Goal: Information Seeking & Learning: Learn about a topic

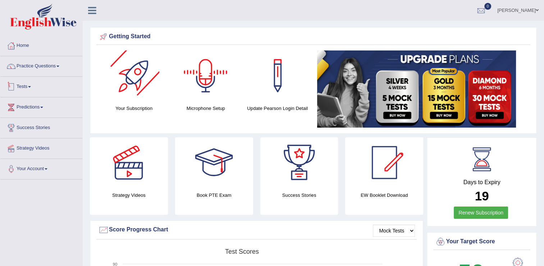
click at [31, 86] on span at bounding box center [29, 86] width 3 height 1
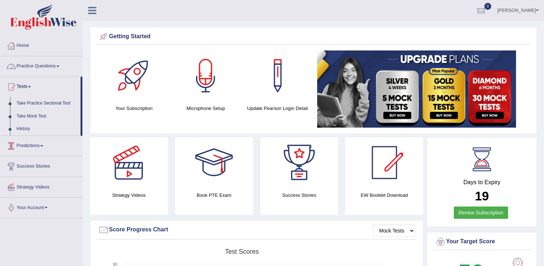
drag, startPoint x: 55, startPoint y: 68, endPoint x: 60, endPoint y: 74, distance: 8.1
click at [55, 68] on link "Practice Questions" at bounding box center [41, 65] width 82 height 18
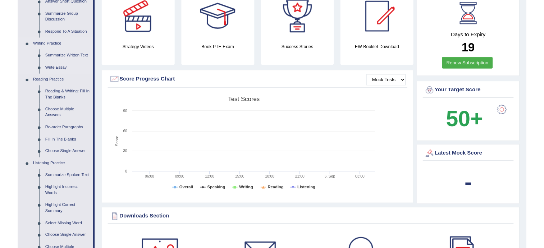
scroll to position [72, 0]
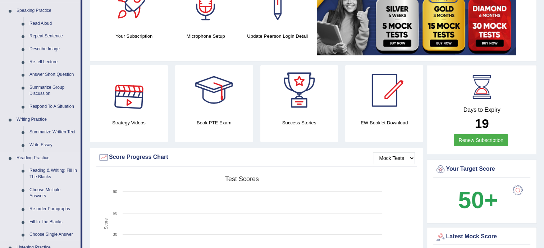
click at [33, 159] on link "Reading Practice" at bounding box center [46, 158] width 67 height 13
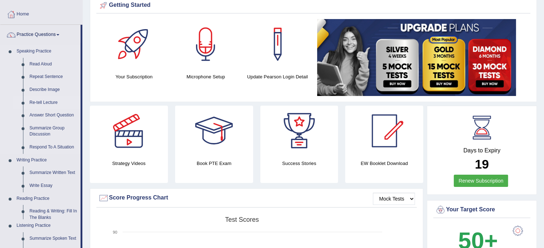
scroll to position [36, 0]
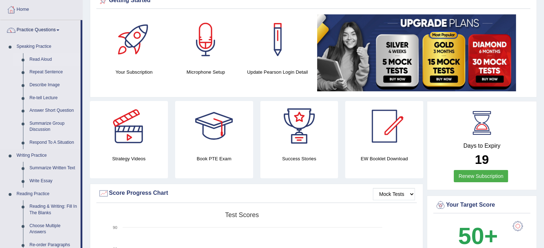
click at [42, 59] on link "Read Aloud" at bounding box center [53, 59] width 54 height 13
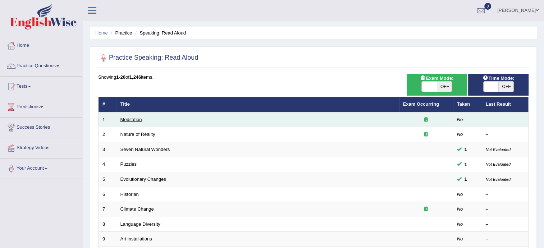
click at [136, 121] on link "Meditation" at bounding box center [132, 119] width 22 height 5
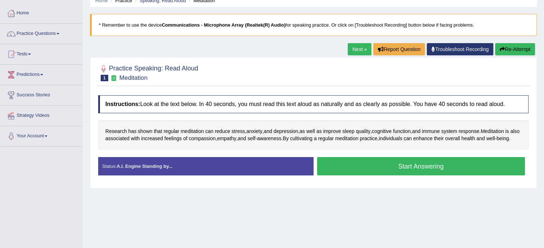
scroll to position [36, 0]
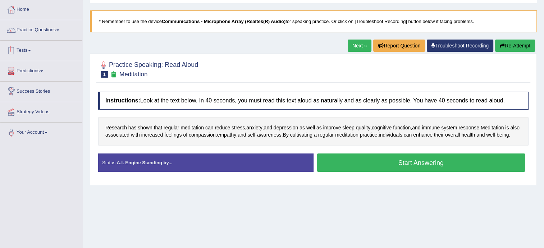
click at [47, 35] on link "Practice Questions" at bounding box center [41, 29] width 82 height 18
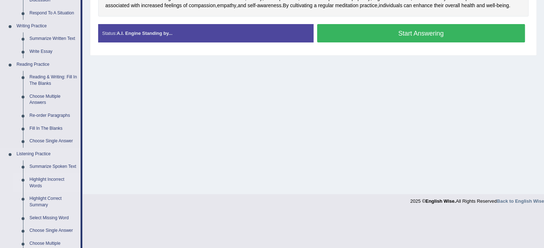
scroll to position [180, 0]
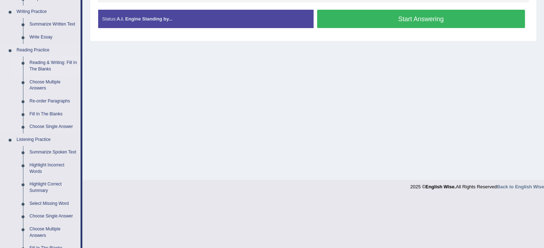
click at [62, 62] on link "Reading & Writing: Fill In The Blanks" at bounding box center [53, 65] width 54 height 19
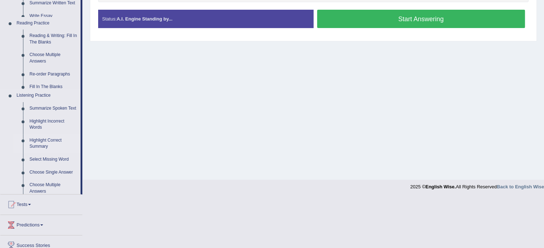
scroll to position [130, 0]
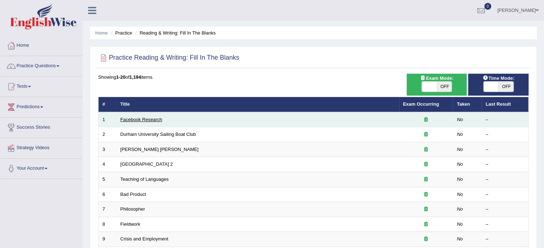
click at [154, 119] on link "Facebook Research" at bounding box center [142, 119] width 42 height 5
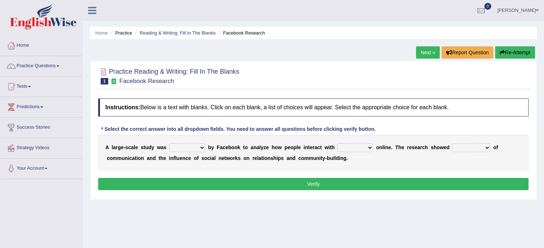
click at [348, 219] on div "Home Practice Reading & Writing: Fill In The Blanks Facebook Research Next » Re…" at bounding box center [314, 180] width 462 height 360
click at [196, 146] on select "surveyed had asked made" at bounding box center [187, 148] width 36 height 9
click at [191, 149] on select "surveyed had asked made" at bounding box center [187, 148] width 36 height 9
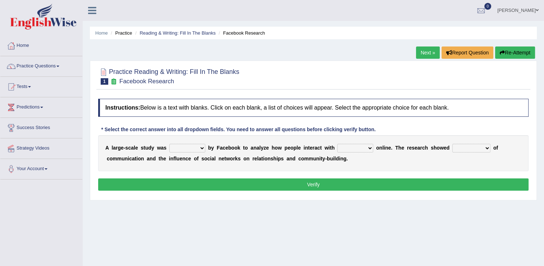
click at [181, 150] on select "surveyed had asked made" at bounding box center [187, 148] width 36 height 9
select select "made"
click at [169, 144] on select "surveyed had asked made" at bounding box center [187, 148] width 36 height 9
click at [346, 149] on select "together all each other another" at bounding box center [355, 148] width 36 height 9
drag, startPoint x: 404, startPoint y: 144, endPoint x: 407, endPoint y: 150, distance: 7.1
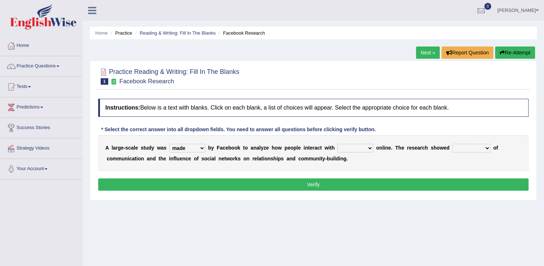
click at [407, 145] on div "A l a r g e - s c a l e s t u d y w a s surveyed had asked made b y F a c e b o…" at bounding box center [313, 153] width 431 height 36
click at [453, 148] on select "advantages standards fellowships patterns" at bounding box center [472, 148] width 38 height 9
drag, startPoint x: 381, startPoint y: 153, endPoint x: 376, endPoint y: 153, distance: 4.7
click at [381, 153] on div "A l a r g e - s c a l e s t u d y w a s surveyed had asked made b y F a c e b o…" at bounding box center [313, 153] width 431 height 36
click at [351, 144] on select "together all each other another" at bounding box center [355, 148] width 36 height 9
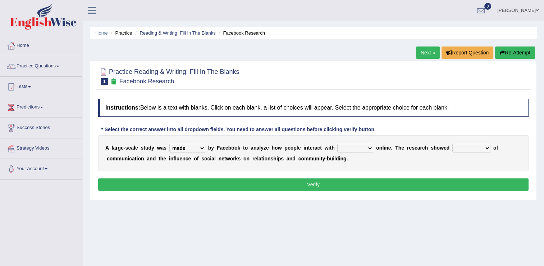
select select "each other"
click at [337, 144] on select "together all each other another" at bounding box center [355, 148] width 36 height 9
click at [454, 149] on select "advantages standards fellowships patterns" at bounding box center [472, 148] width 38 height 9
select select "advantages"
click at [453, 144] on select "advantages standards fellowships patterns" at bounding box center [472, 148] width 38 height 9
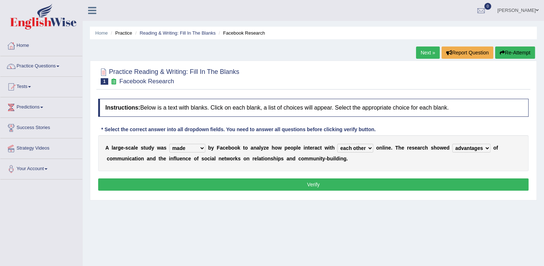
click at [361, 185] on button "Verify" at bounding box center [313, 184] width 431 height 12
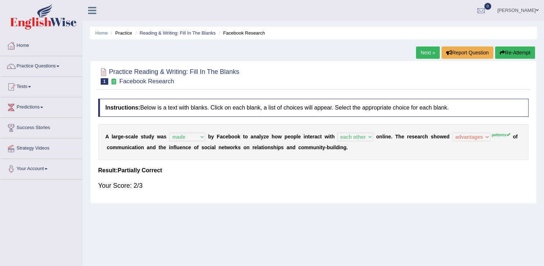
click at [427, 53] on link "Next »" at bounding box center [428, 52] width 24 height 12
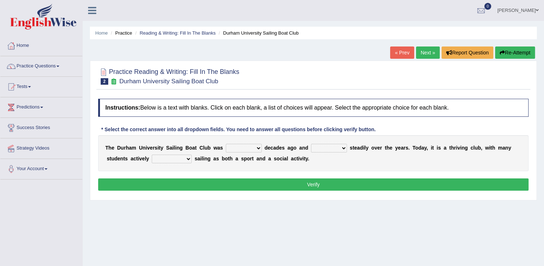
click at [246, 147] on select "found fund founded find" at bounding box center [244, 148] width 36 height 9
select select "found"
click at [226, 144] on select "found fund founded find" at bounding box center [244, 148] width 36 height 9
click at [317, 149] on select "grow growing has grown grown" at bounding box center [329, 148] width 36 height 9
click at [311, 144] on select "grow growing has grown grown" at bounding box center [329, 148] width 36 height 9
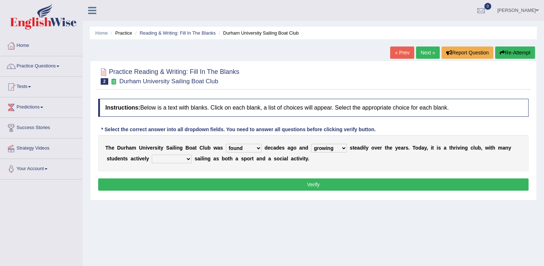
click at [334, 147] on select "grow growing has grown grown" at bounding box center [329, 148] width 36 height 9
select select "grown"
click at [311, 144] on select "grow growing has grown grown" at bounding box center [329, 148] width 36 height 9
click at [154, 158] on select "enjoy enjoyed are enjoying enjoying" at bounding box center [172, 158] width 40 height 9
select select "enjoying"
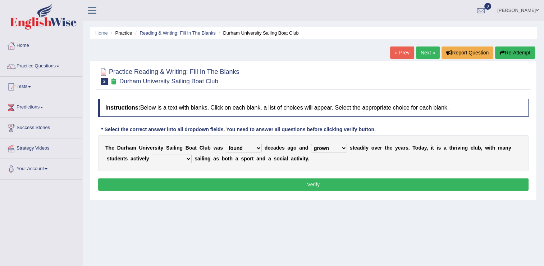
click at [152, 154] on select "enjoy enjoyed are enjoying enjoying" at bounding box center [172, 158] width 40 height 9
click at [306, 186] on button "Verify" at bounding box center [313, 184] width 431 height 12
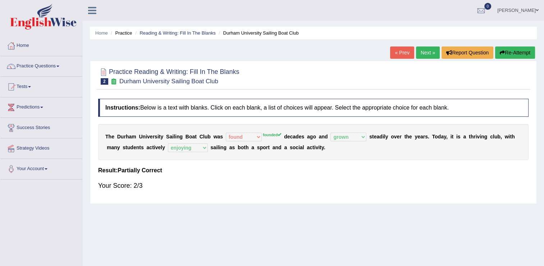
click at [426, 55] on link "Next »" at bounding box center [428, 52] width 24 height 12
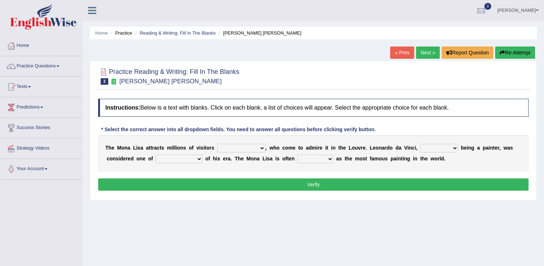
click at [247, 148] on select "around the year the all year all year round per year" at bounding box center [241, 148] width 48 height 9
select select "all year round"
click at [217, 144] on select "around the year the all year all year round per year" at bounding box center [241, 148] width 48 height 9
click at [421, 150] on select "rather than as much as as well as as long as" at bounding box center [440, 148] width 38 height 9
select select "rather than"
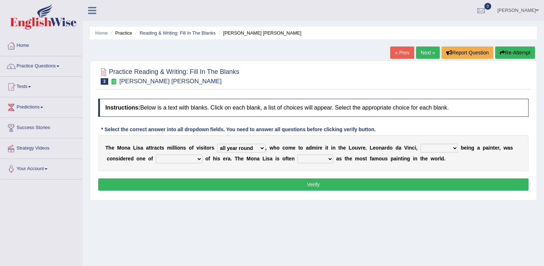
click at [421, 144] on select "rather than as much as as well as as long as" at bounding box center [440, 148] width 38 height 9
click at [160, 155] on select "better artists artist the better artist the best artists" at bounding box center [179, 158] width 47 height 9
select select "the best artists"
click at [156, 154] on select "better artists artist the better artist the best artists" at bounding box center [179, 158] width 47 height 9
click at [298, 159] on select "classified suggested predicted described" at bounding box center [316, 158] width 36 height 9
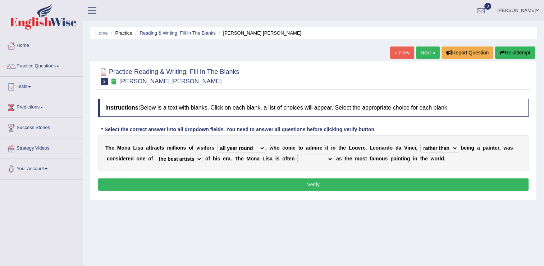
select select "described"
click at [298, 154] on select "classified suggested predicted described" at bounding box center [316, 158] width 36 height 9
click at [316, 185] on button "Verify" at bounding box center [313, 184] width 431 height 12
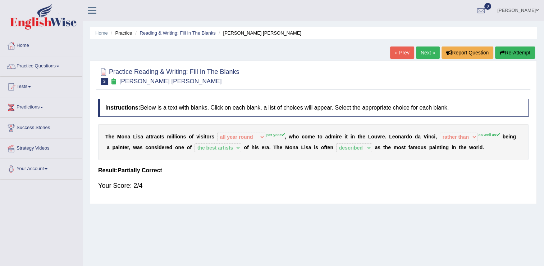
click at [423, 51] on link "Next »" at bounding box center [428, 52] width 24 height 12
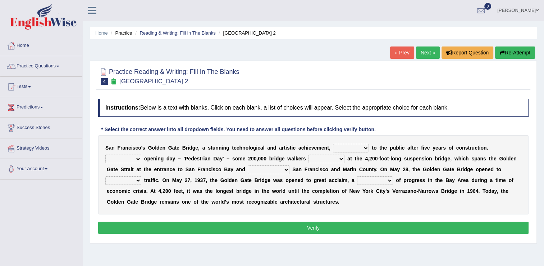
click at [348, 149] on select "opens closes appears equals" at bounding box center [351, 148] width 36 height 9
select select "opens"
click at [333, 144] on select "opens closes appears equals" at bounding box center [351, 148] width 36 height 9
click at [349, 146] on select "opens closes appears equals" at bounding box center [351, 148] width 36 height 9
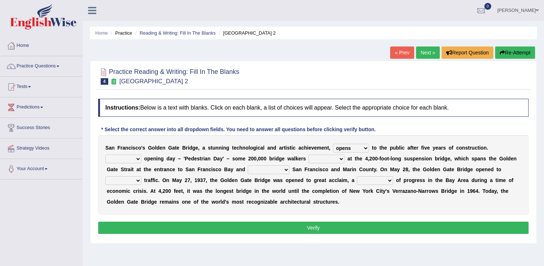
click at [141, 154] on select "On During Since When" at bounding box center [123, 158] width 36 height 9
select select "Since"
click at [141, 154] on select "On During Since When" at bounding box center [123, 158] width 36 height 9
click at [309, 160] on select "stationed looked marveled laughed" at bounding box center [327, 158] width 36 height 9
select select "looked"
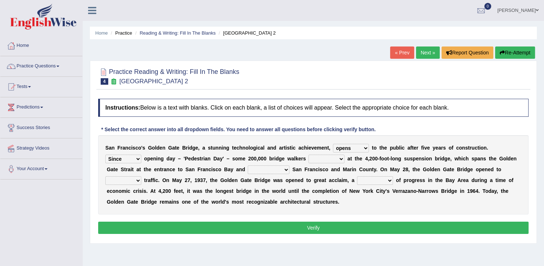
click at [309, 154] on select "stationed looked marveled laughed" at bounding box center [327, 158] width 36 height 9
click at [248, 168] on select "separates connects channels differentiates" at bounding box center [269, 169] width 42 height 9
select select "connects"
click at [248, 165] on select "separates connects channels differentiates" at bounding box center [269, 169] width 42 height 9
click at [141, 176] on select "aquatic vehicular airborne watertight" at bounding box center [123, 180] width 36 height 9
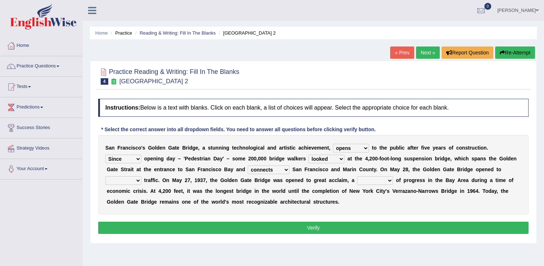
select select "vehicular"
click at [141, 176] on select "aquatic vehicular airborne watertight" at bounding box center [123, 180] width 36 height 9
click at [357, 181] on select "denial symbol technique yield" at bounding box center [375, 180] width 36 height 9
select select "technique"
click at [357, 176] on select "denial symbol technique yield" at bounding box center [375, 180] width 36 height 9
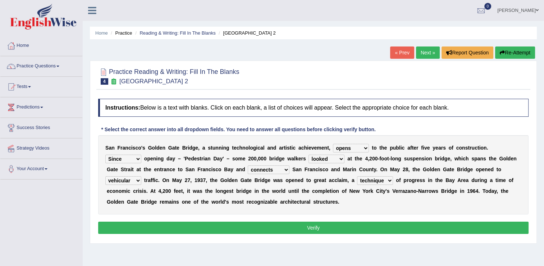
click at [328, 229] on button "Verify" at bounding box center [313, 227] width 431 height 12
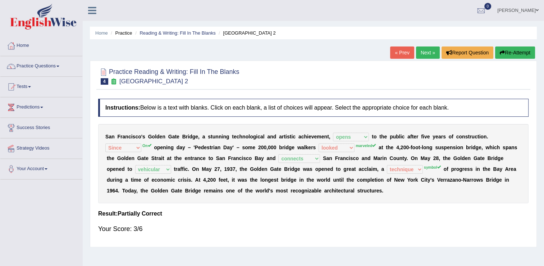
click at [356, 146] on sup "marveled" at bounding box center [366, 145] width 20 height 4
click at [432, 55] on link "Next »" at bounding box center [428, 52] width 24 height 12
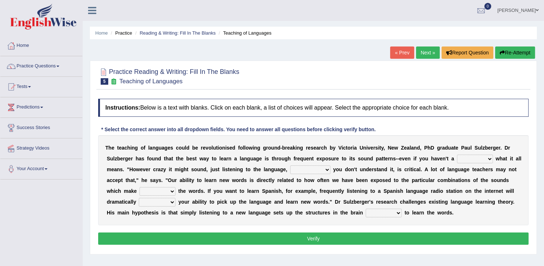
click at [457, 160] on select "dew claw clue due" at bounding box center [475, 158] width 36 height 9
select select "clue"
click at [457, 154] on select "dew claw clue due" at bounding box center [475, 158] width 36 height 9
click at [290, 170] on select "but also all together even though if so" at bounding box center [310, 169] width 40 height 9
select select "but also"
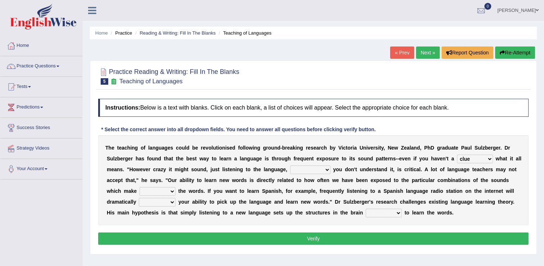
click at [290, 165] on select "but also all together even though if so" at bounding box center [310, 169] width 40 height 9
click at [176, 187] on select "down up of on" at bounding box center [158, 191] width 36 height 9
select select "up"
click at [176, 187] on select "down up of on" at bounding box center [158, 191] width 36 height 9
click at [176, 198] on select "evaluate exaggerate describe boost" at bounding box center [157, 202] width 37 height 9
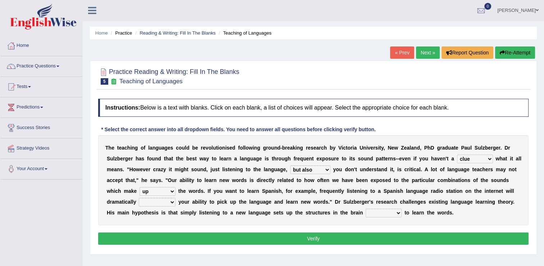
select select "boost"
click at [176, 198] on select "evaluate exaggerate describe boost" at bounding box center [157, 202] width 37 height 9
click at [366, 213] on select "requiring required directed to require" at bounding box center [384, 212] width 36 height 9
select select "to require"
click at [366, 208] on select "requiring required directed to require" at bounding box center [384, 212] width 36 height 9
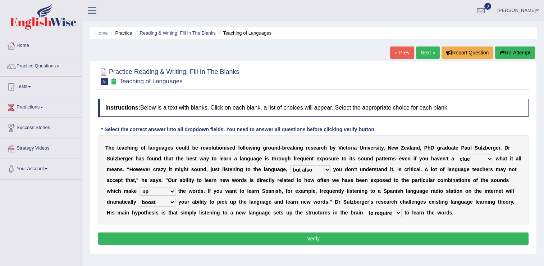
click at [302, 241] on button "Verify" at bounding box center [313, 238] width 431 height 12
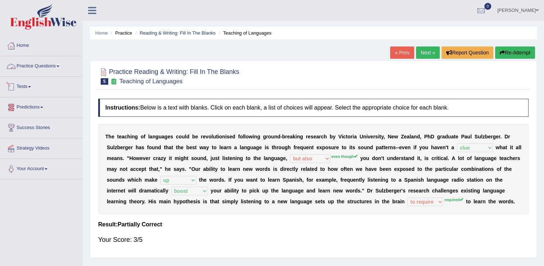
click at [50, 64] on link "Practice Questions" at bounding box center [41, 65] width 82 height 18
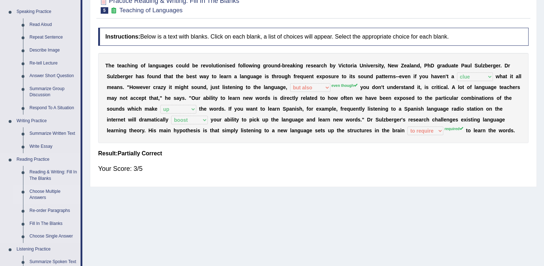
scroll to position [72, 0]
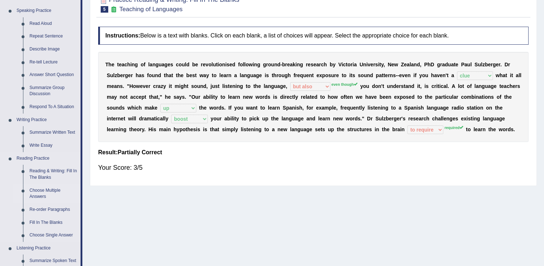
click at [40, 191] on link "Choose Multiple Answers" at bounding box center [53, 193] width 54 height 19
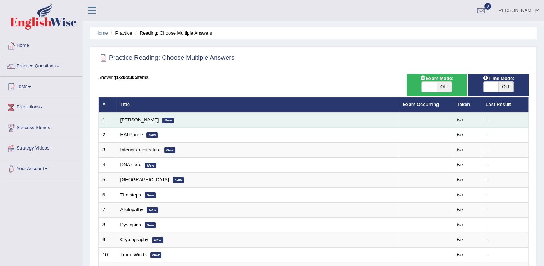
click at [138, 122] on td "[PERSON_NAME] New" at bounding box center [258, 119] width 283 height 15
click at [140, 119] on link "[PERSON_NAME]" at bounding box center [140, 119] width 38 height 5
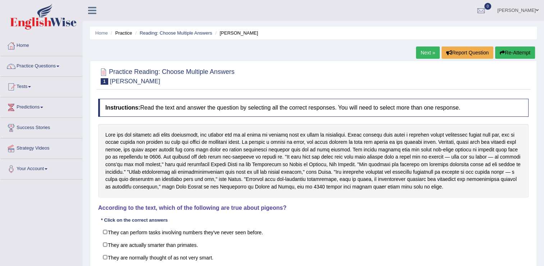
drag, startPoint x: 102, startPoint y: 136, endPoint x: 192, endPoint y: 133, distance: 90.0
click at [192, 133] on div at bounding box center [313, 161] width 431 height 74
click at [60, 68] on link "Practice Questions" at bounding box center [41, 65] width 82 height 18
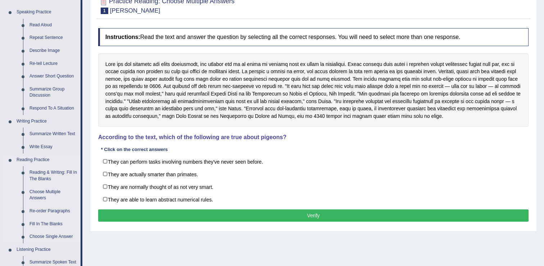
scroll to position [72, 0]
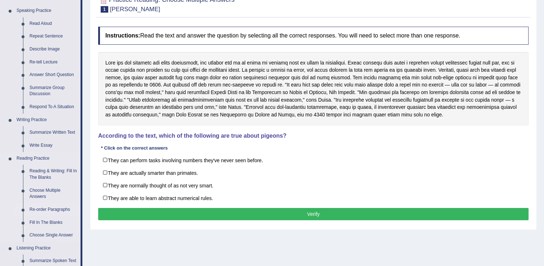
click at [47, 210] on link "Re-order Paragraphs" at bounding box center [53, 209] width 54 height 13
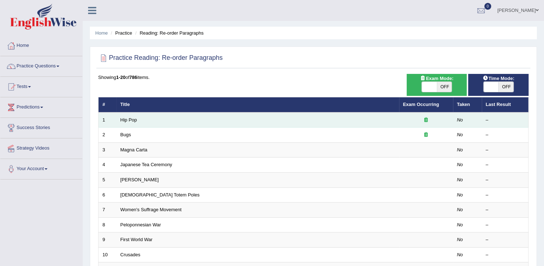
drag, startPoint x: 150, startPoint y: 121, endPoint x: 154, endPoint y: 124, distance: 5.2
click at [151, 121] on td "Hip Pop" at bounding box center [258, 119] width 283 height 15
click at [132, 120] on link "Hip Pop" at bounding box center [129, 119] width 17 height 5
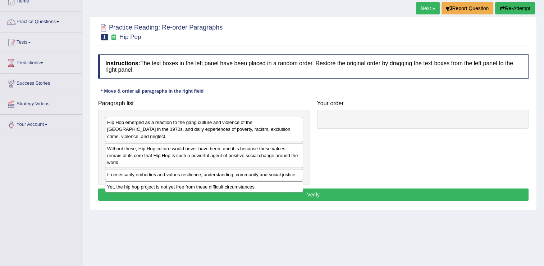
scroll to position [72, 0]
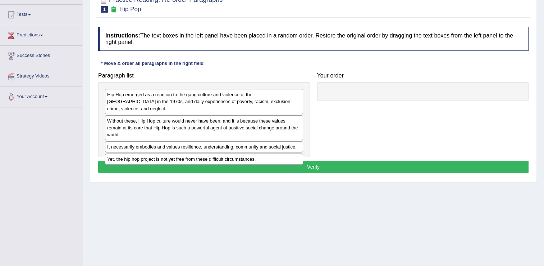
click at [348, 95] on div at bounding box center [423, 91] width 212 height 19
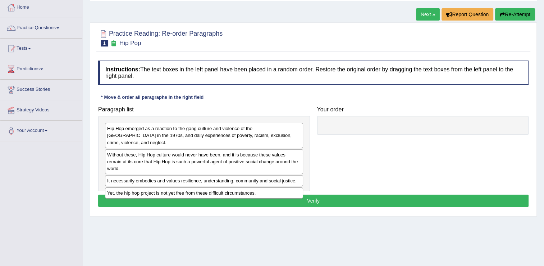
scroll to position [36, 0]
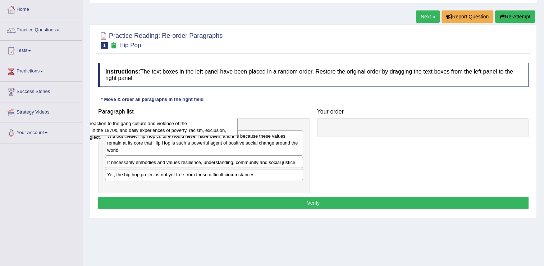
drag, startPoint x: 278, startPoint y: 137, endPoint x: 216, endPoint y: 135, distance: 62.3
click at [209, 132] on div "Hip Hop emerged as a reaction to the gang culture and violence of the South Bro…" at bounding box center [139, 127] width 198 height 18
drag, startPoint x: 233, startPoint y: 141, endPoint x: 233, endPoint y: 135, distance: 5.4
click at [233, 137] on div "Hip Hop emerged as a reaction to the gang culture and violence of the South Bro…" at bounding box center [204, 132] width 198 height 18
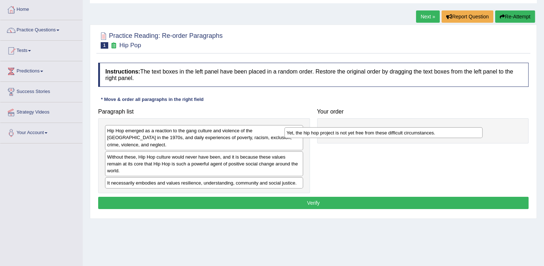
drag, startPoint x: 171, startPoint y: 182, endPoint x: 350, endPoint y: 134, distance: 185.9
click at [350, 134] on div "Yet, the hip hop project is not yet free from these difficult circumstances." at bounding box center [384, 132] width 198 height 11
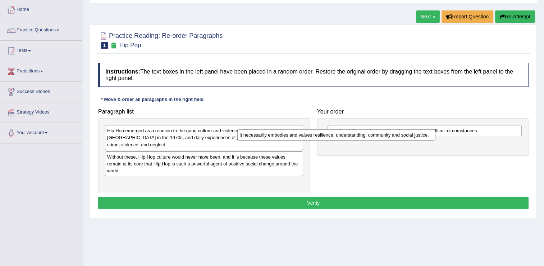
drag, startPoint x: 250, startPoint y: 170, endPoint x: 383, endPoint y: 136, distance: 136.7
click at [383, 136] on div "It necessarily embodies and values resilience, understanding, community and soc…" at bounding box center [336, 134] width 198 height 11
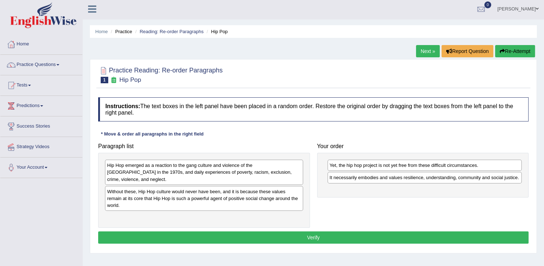
scroll to position [0, 0]
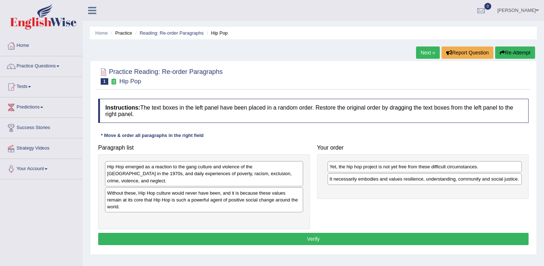
drag, startPoint x: 290, startPoint y: 235, endPoint x: 287, endPoint y: 239, distance: 5.1
click at [290, 235] on button "Verify" at bounding box center [313, 238] width 431 height 12
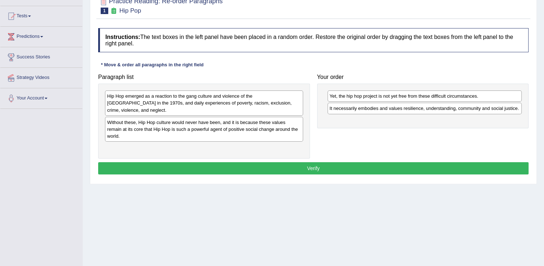
scroll to position [72, 0]
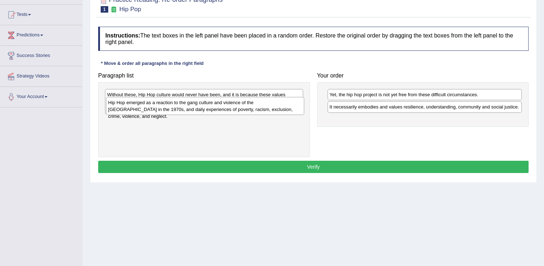
drag, startPoint x: 201, startPoint y: 99, endPoint x: 190, endPoint y: 101, distance: 11.0
click at [190, 101] on div "Hip Hop emerged as a reaction to the gang culture and violence of the South Bro…" at bounding box center [205, 106] width 198 height 18
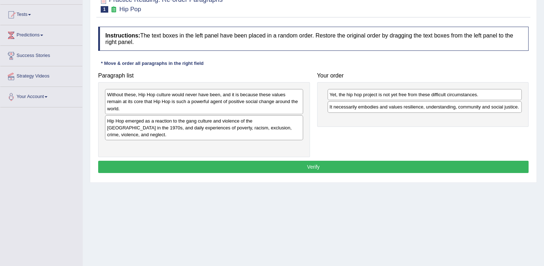
click at [196, 99] on div "Without these, Hip Hop culture would never have been, and it is because these v…" at bounding box center [204, 101] width 198 height 25
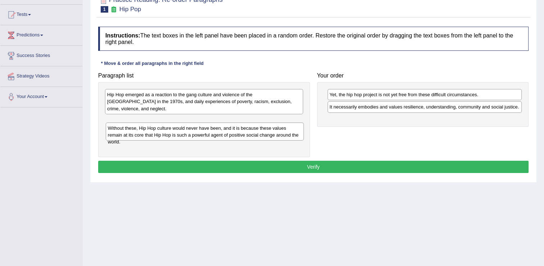
drag, startPoint x: 207, startPoint y: 110, endPoint x: 214, endPoint y: 133, distance: 24.5
click at [216, 134] on div "Without these, Hip Hop culture would never have been, and it is because these v…" at bounding box center [205, 131] width 198 height 18
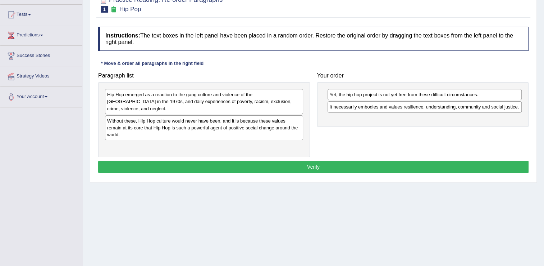
click at [293, 163] on button "Verify" at bounding box center [313, 166] width 431 height 12
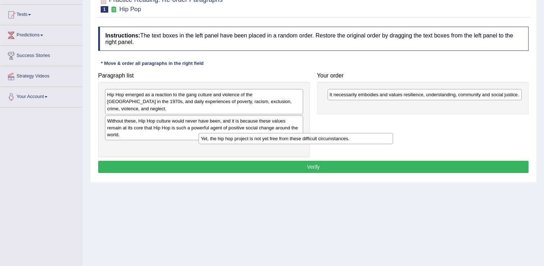
drag, startPoint x: 367, startPoint y: 95, endPoint x: 224, endPoint y: 137, distance: 148.9
click at [227, 139] on div "Yet, the hip hop project is not yet free from these difficult circumstances." at bounding box center [296, 138] width 195 height 11
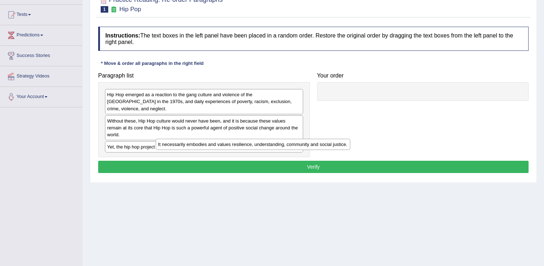
drag, startPoint x: 350, startPoint y: 98, endPoint x: 160, endPoint y: 148, distance: 196.8
click at [164, 148] on div "It necessarily embodies and values resilience, understanding, community and soc…" at bounding box center [253, 144] width 195 height 11
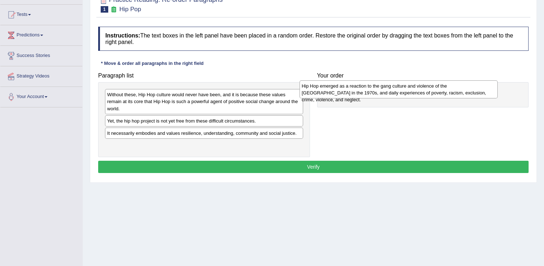
drag, startPoint x: 205, startPoint y: 100, endPoint x: 399, endPoint y: 91, distance: 194.8
click at [399, 91] on div "Hip Hop emerged as a reaction to the gang culture and violence of the South Bro…" at bounding box center [399, 89] width 198 height 18
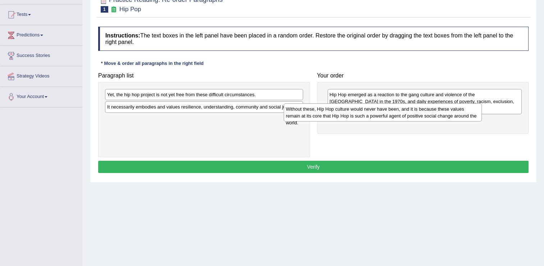
drag, startPoint x: 258, startPoint y: 103, endPoint x: 452, endPoint y: 123, distance: 195.3
click at [452, 121] on div "Without these, Hip Hop culture would never have been, and it is because these v…" at bounding box center [383, 112] width 198 height 18
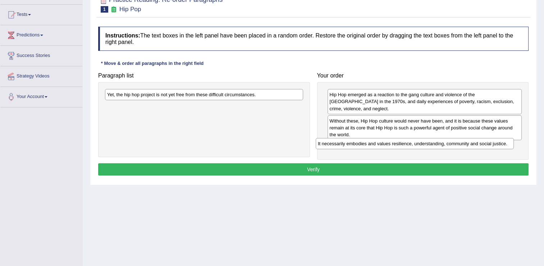
drag, startPoint x: 213, startPoint y: 106, endPoint x: 416, endPoint y: 142, distance: 206.2
click at [423, 142] on div "It necessarily embodies and values resilience, understanding, community and soc…" at bounding box center [415, 143] width 198 height 11
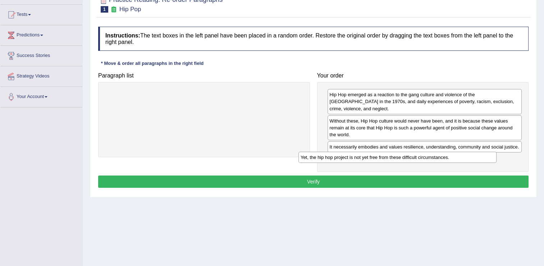
drag, startPoint x: 243, startPoint y: 96, endPoint x: 439, endPoint y: 153, distance: 203.7
click at [439, 153] on div "Yet, the hip hop project is not yet free from these difficult circumstances." at bounding box center [398, 156] width 198 height 11
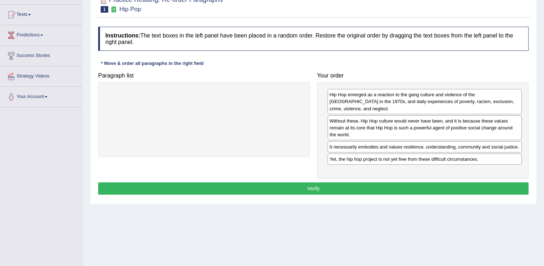
click at [360, 182] on button "Verify" at bounding box center [313, 188] width 431 height 12
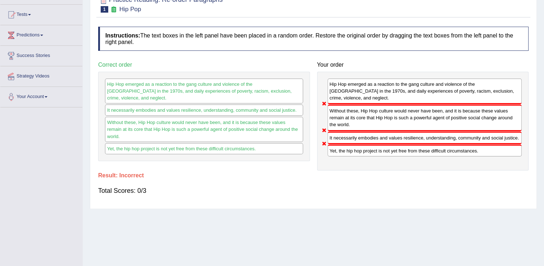
drag, startPoint x: 350, startPoint y: 132, endPoint x: 341, endPoint y: 104, distance: 30.0
click at [341, 104] on div "Hip Hop emerged as a reaction to the gang culture and violence of the South Bro…" at bounding box center [423, 121] width 212 height 99
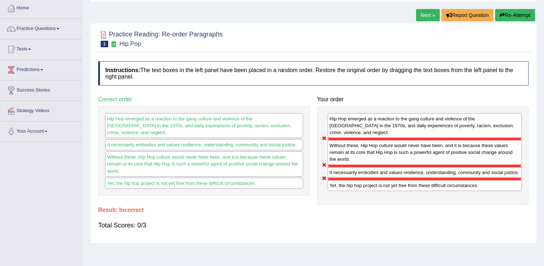
scroll to position [36, 0]
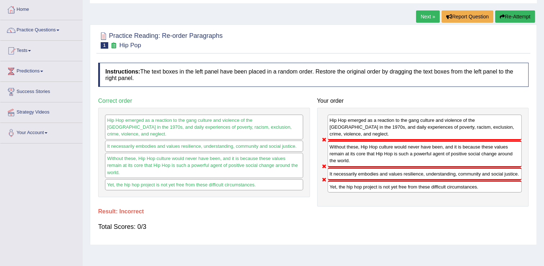
click at [431, 17] on link "Next »" at bounding box center [428, 16] width 24 height 12
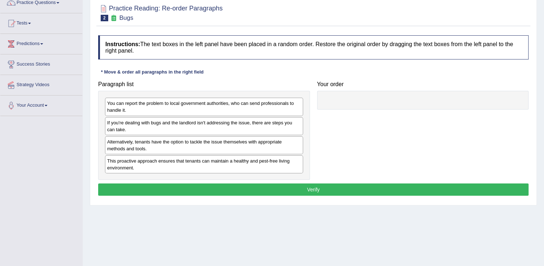
scroll to position [72, 0]
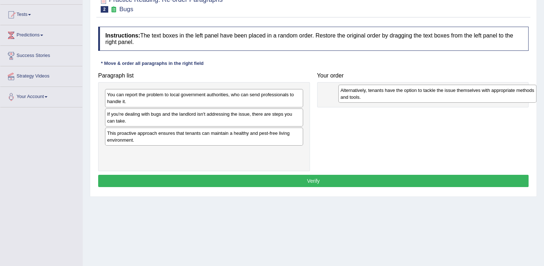
drag, startPoint x: 133, startPoint y: 137, endPoint x: 361, endPoint y: 94, distance: 232.2
click at [364, 94] on div "Alternatively, tenants have the option to tackle the issue themselves with appr…" at bounding box center [438, 94] width 198 height 18
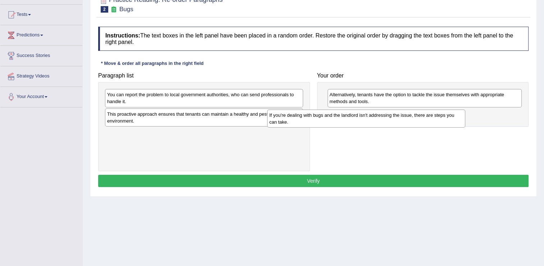
drag, startPoint x: 261, startPoint y: 120, endPoint x: 423, endPoint y: 121, distance: 162.3
click at [423, 121] on div "If you're dealing with bugs and the landlord isn't addressing the issue, there …" at bounding box center [366, 118] width 198 height 18
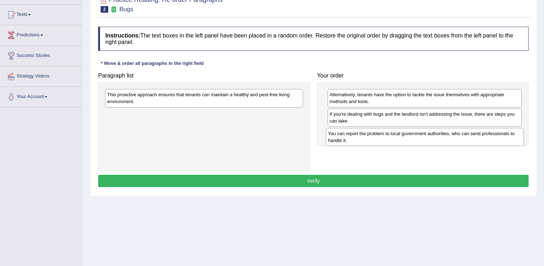
drag, startPoint x: 222, startPoint y: 100, endPoint x: 453, endPoint y: 139, distance: 233.6
click at [453, 139] on div "You can report the problem to local government authorities, who can send profes…" at bounding box center [425, 137] width 198 height 18
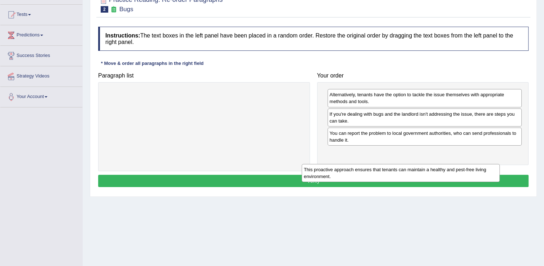
drag, startPoint x: 244, startPoint y: 99, endPoint x: 448, endPoint y: 160, distance: 213.0
click at [448, 164] on div "This proactive approach ensures that tenants can maintain a healthy and pest-fr…" at bounding box center [401, 173] width 198 height 18
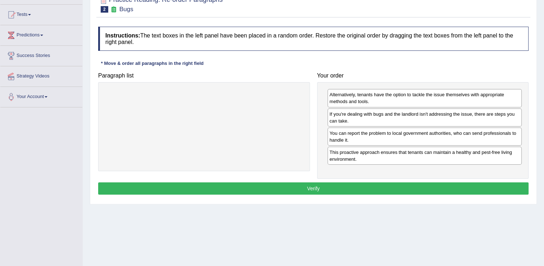
click at [358, 185] on button "Verify" at bounding box center [313, 188] width 431 height 12
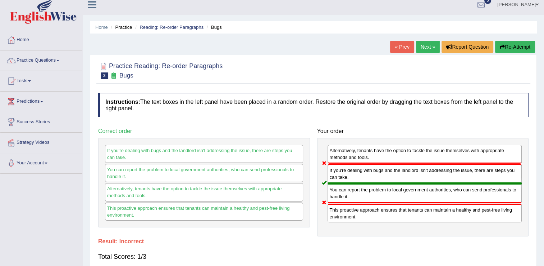
scroll to position [0, 0]
